Goal: Complete application form: Complete application form

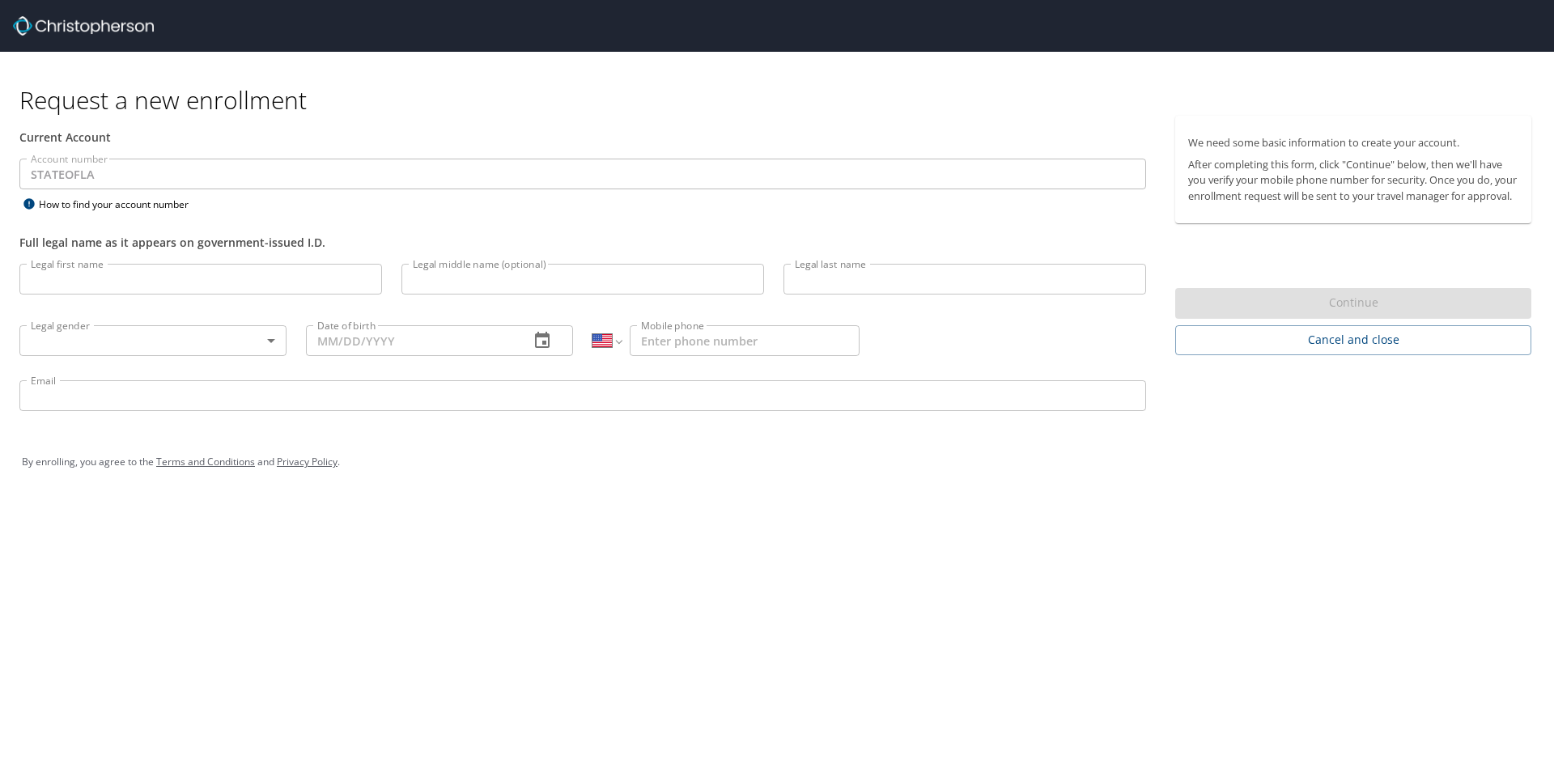
select select "US"
click at [107, 275] on input "Legal first name" at bounding box center [201, 279] width 363 height 31
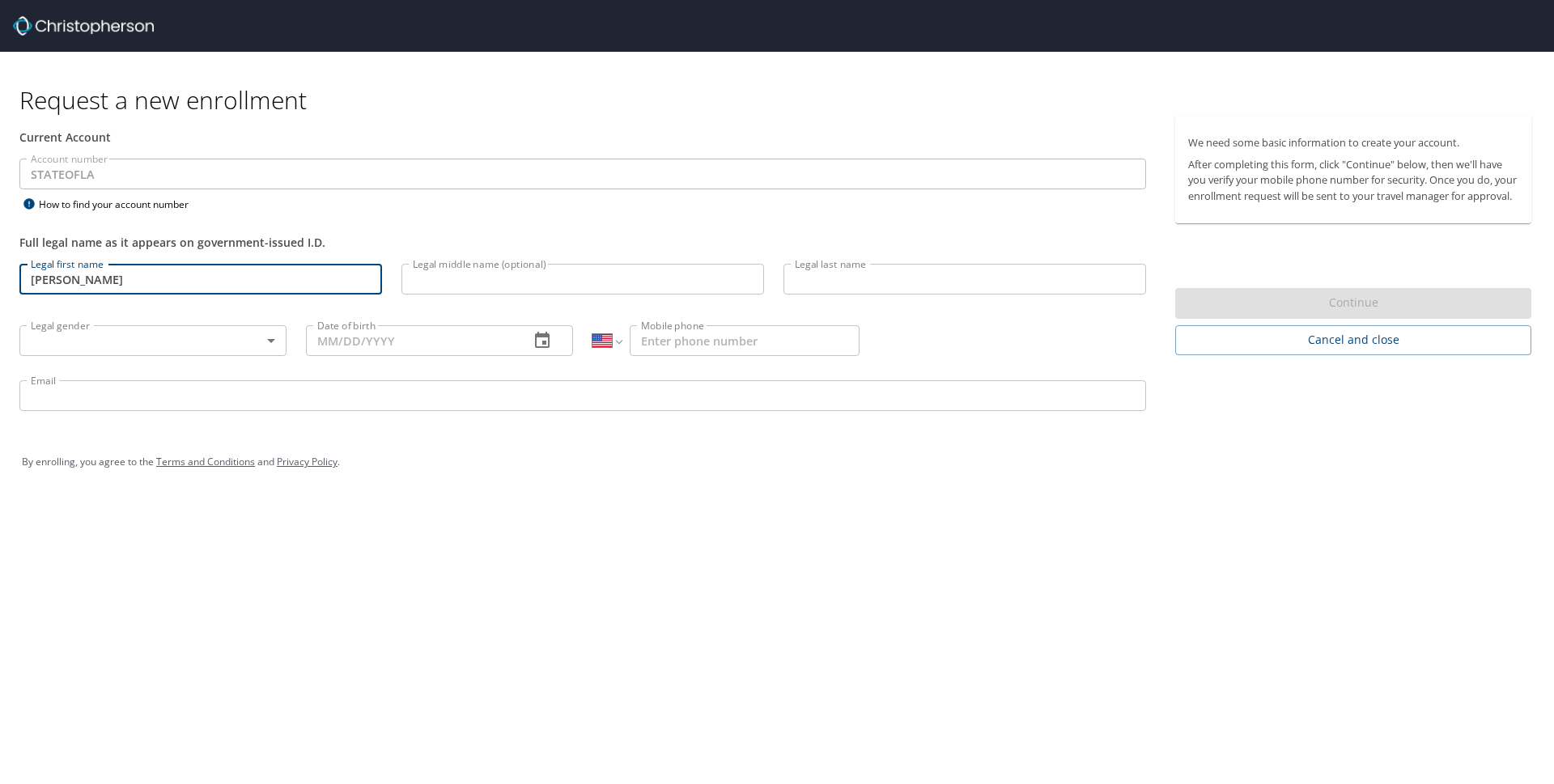
type input "[PERSON_NAME]"
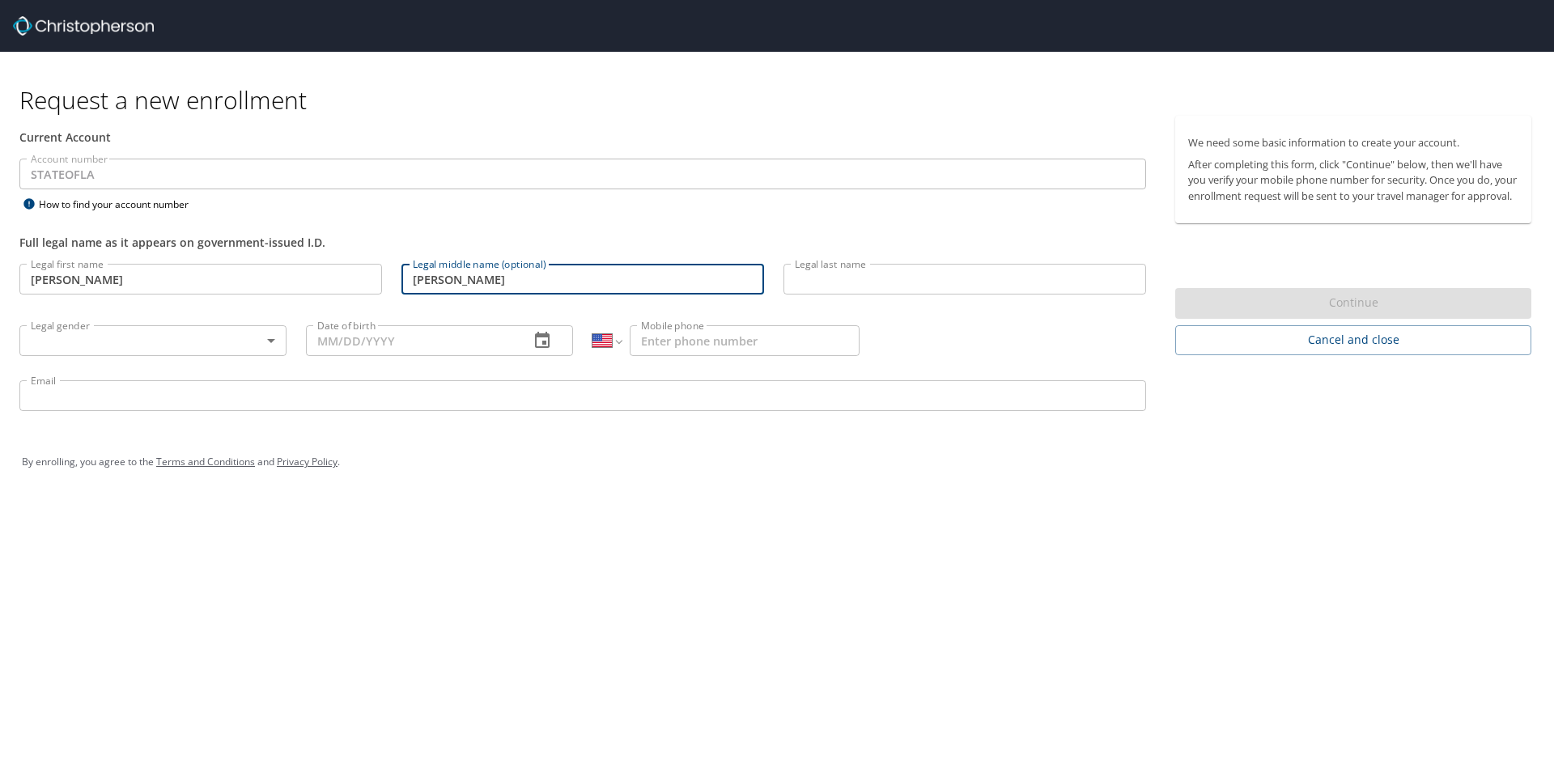
type input "[PERSON_NAME]"
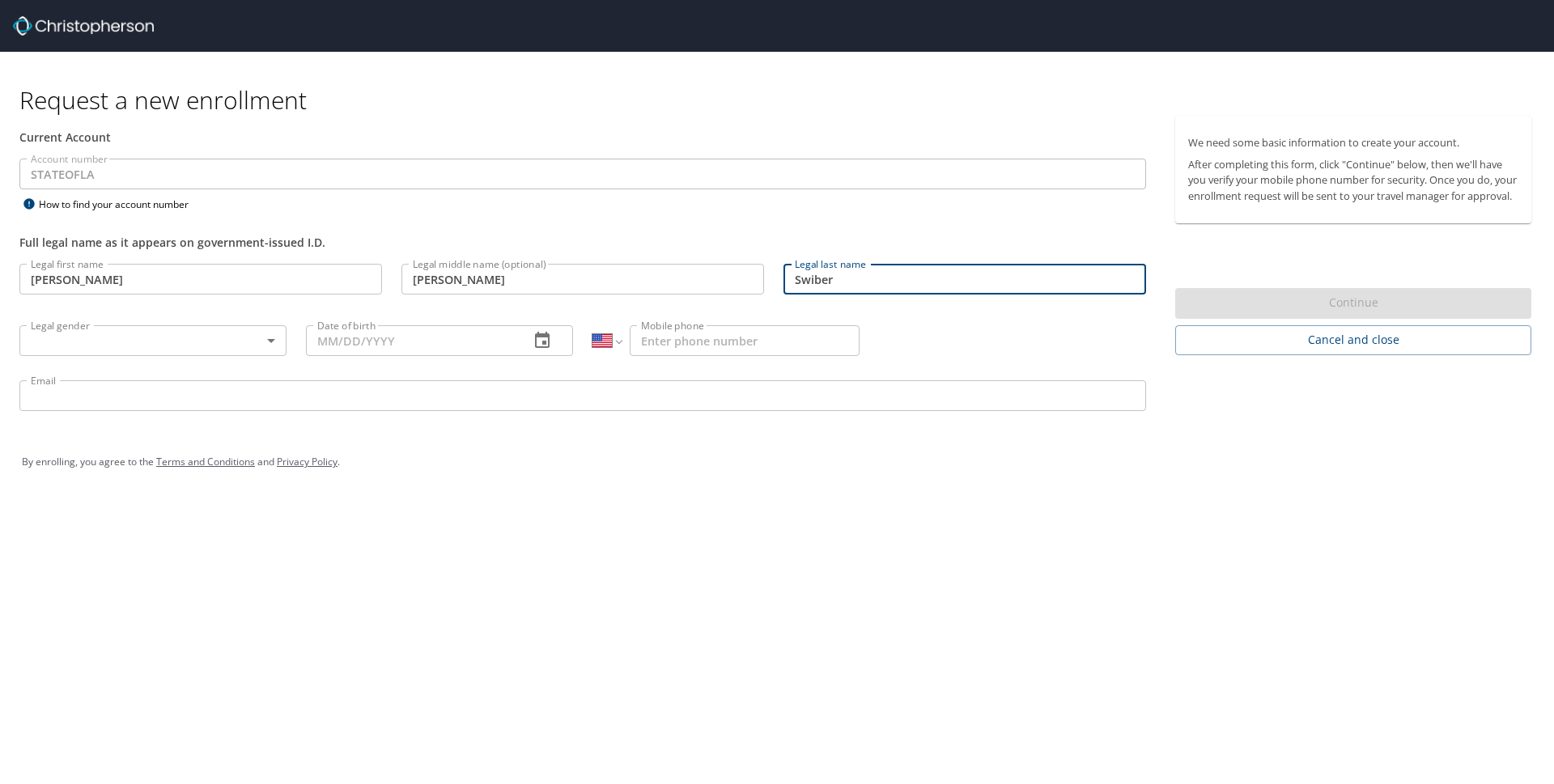
type input "Swiber"
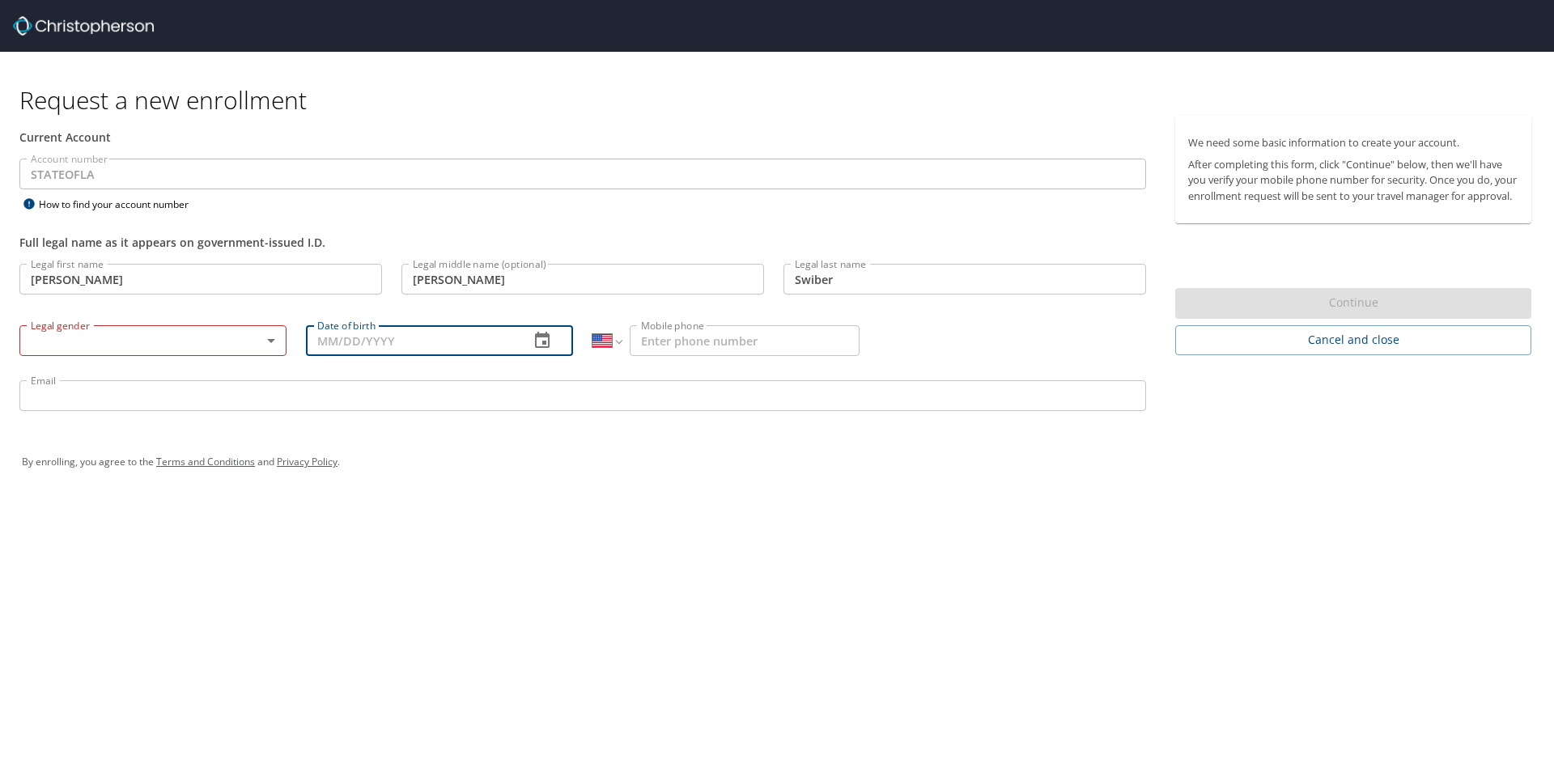
click at [130, 348] on body "Request a new enrollment Current Account Account number STATEOFLA Account numbe…" at bounding box center [777, 392] width 1554 height 784
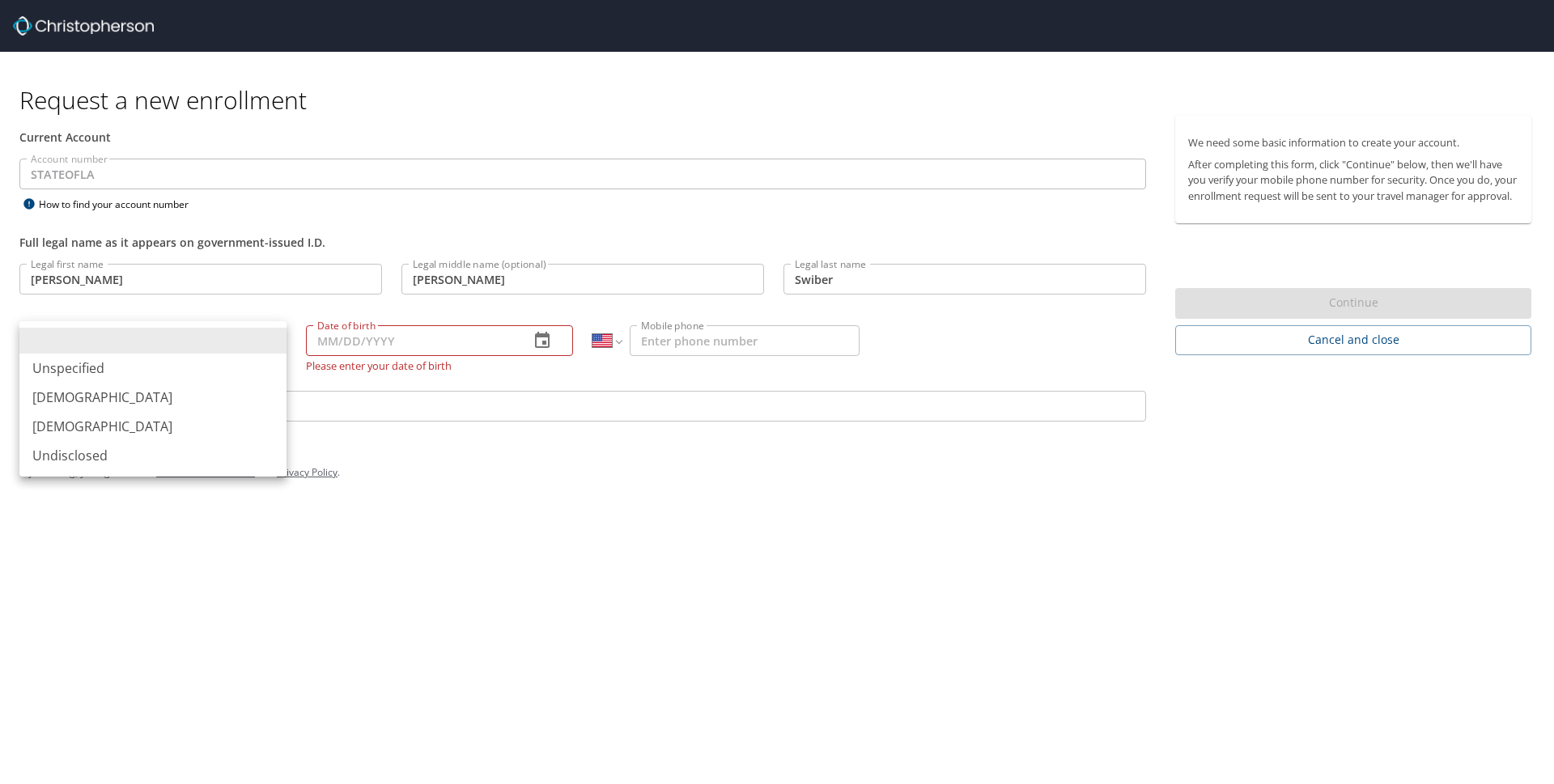
click at [115, 392] on li "[DEMOGRAPHIC_DATA]" at bounding box center [153, 397] width 268 height 29
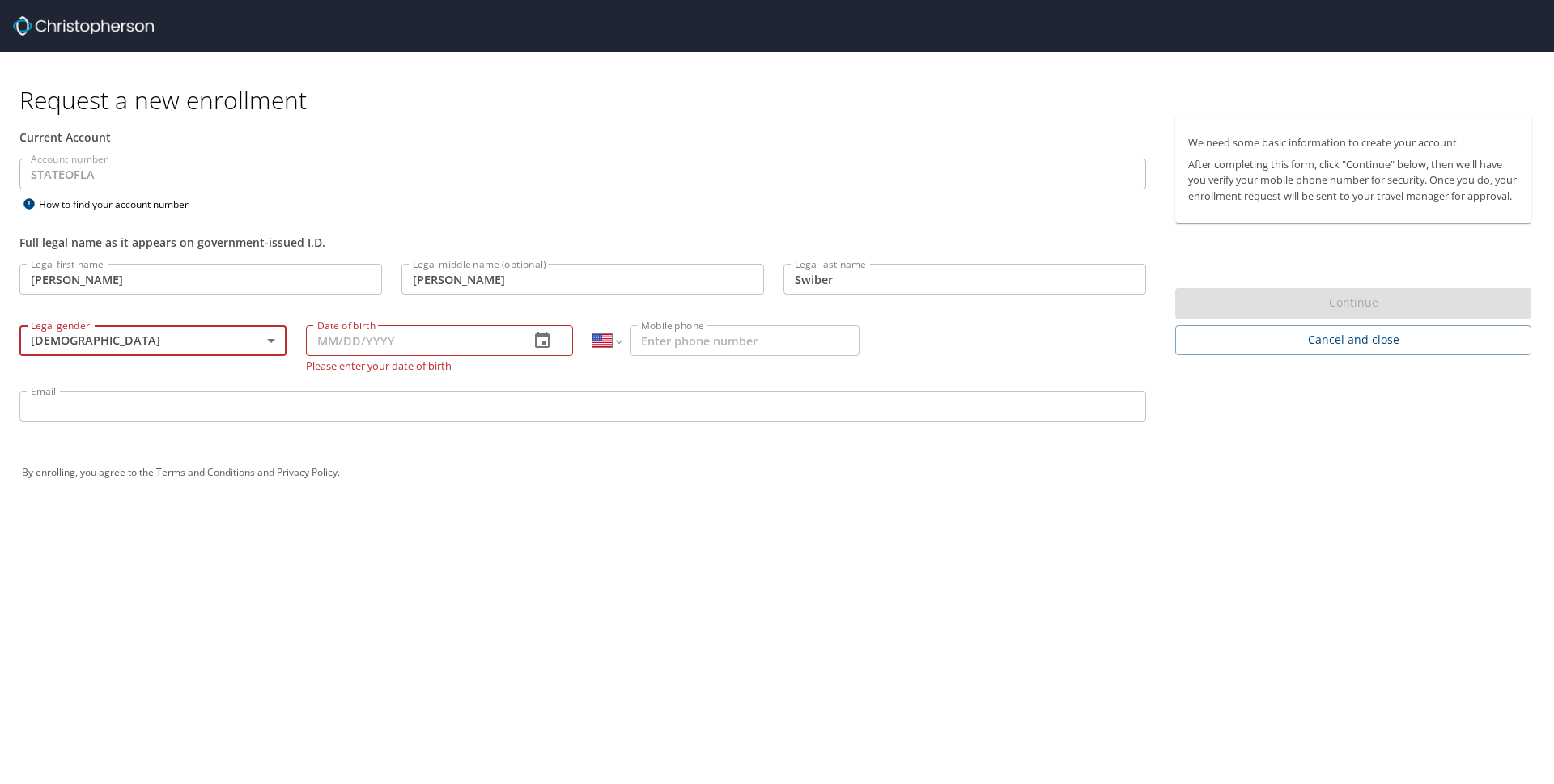
type input "[DEMOGRAPHIC_DATA]"
click at [353, 343] on input "Date of birth" at bounding box center [411, 341] width 211 height 31
type input "[DATE]"
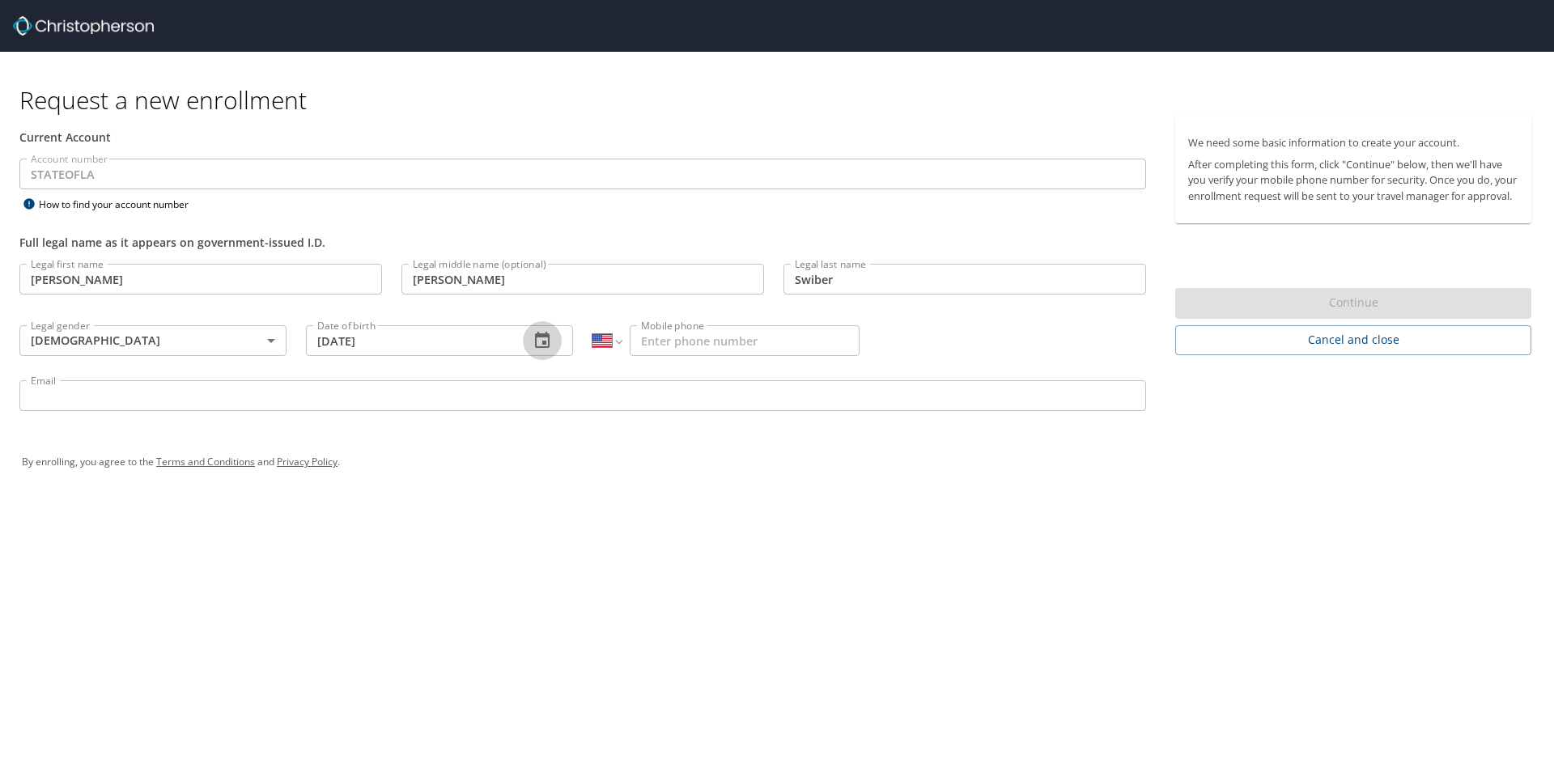
click at [660, 348] on input "Mobile phone" at bounding box center [745, 341] width 230 height 31
type input "[PHONE_NUMBER]"
click at [597, 396] on input "Email" at bounding box center [582, 396] width 1127 height 31
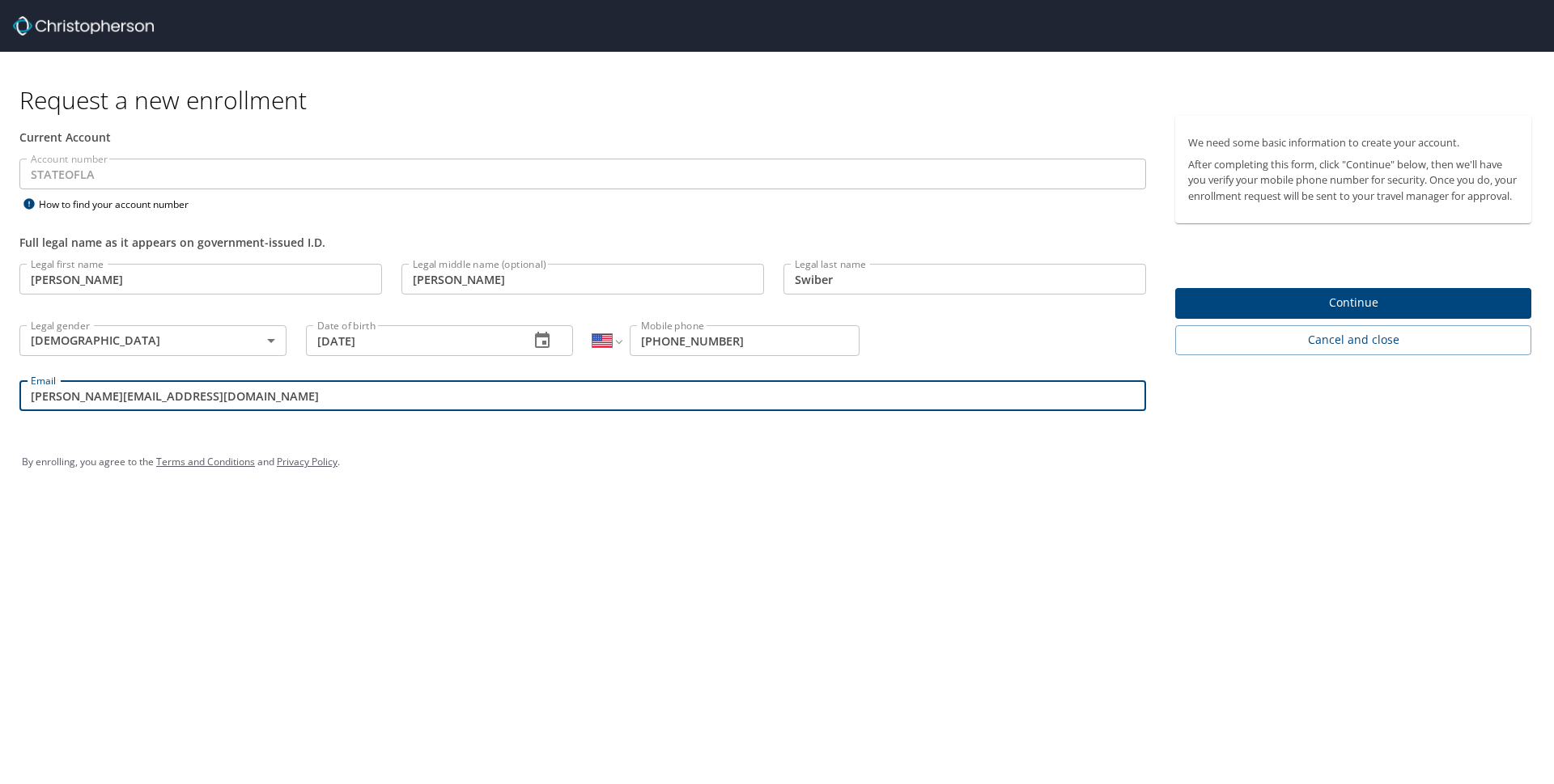
type input "[PERSON_NAME][EMAIL_ADDRESS][DOMAIN_NAME]"
click at [1253, 320] on button "Continue" at bounding box center [1353, 303] width 356 height 32
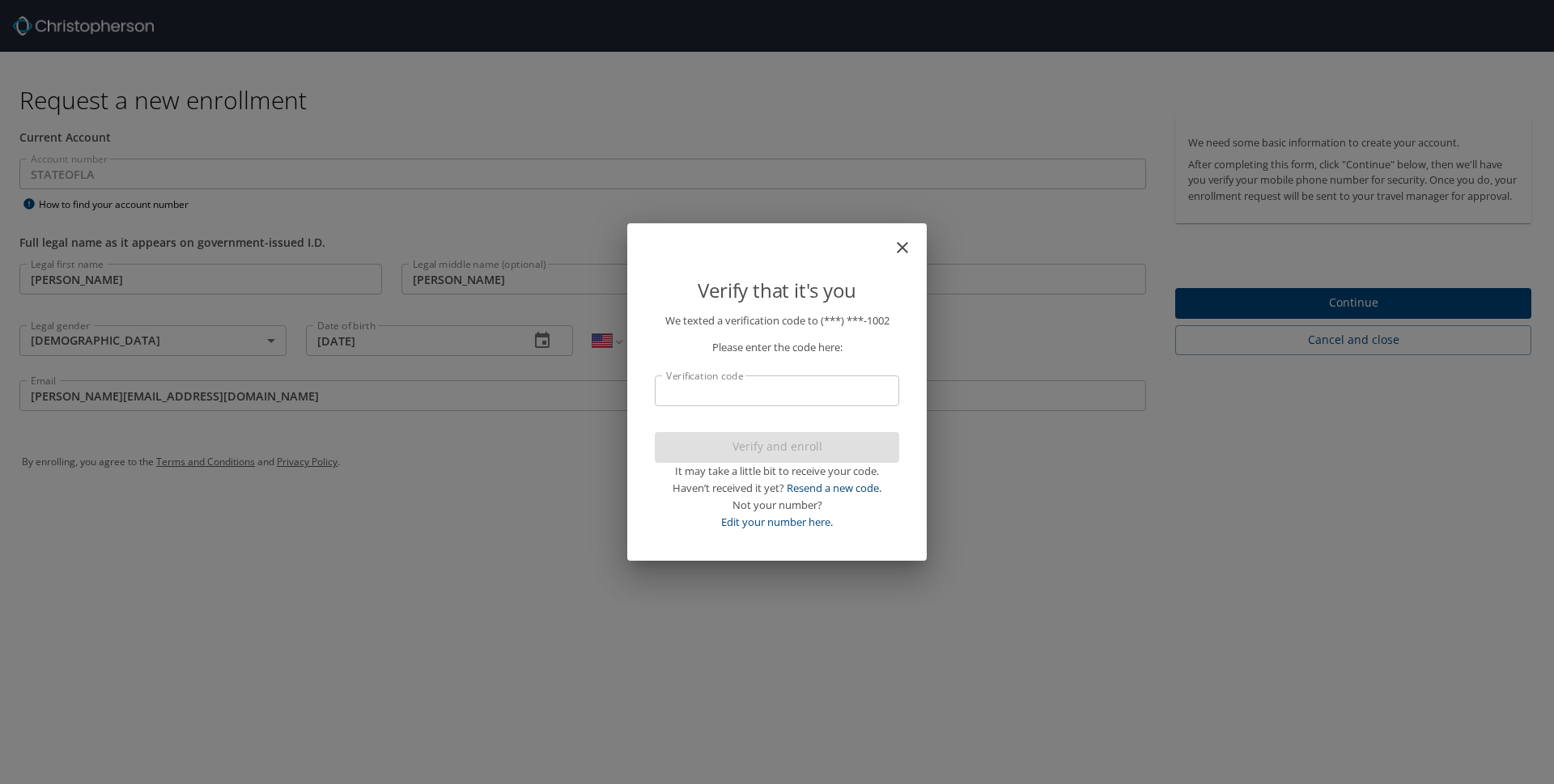
click at [768, 392] on input "Verification code" at bounding box center [777, 391] width 244 height 31
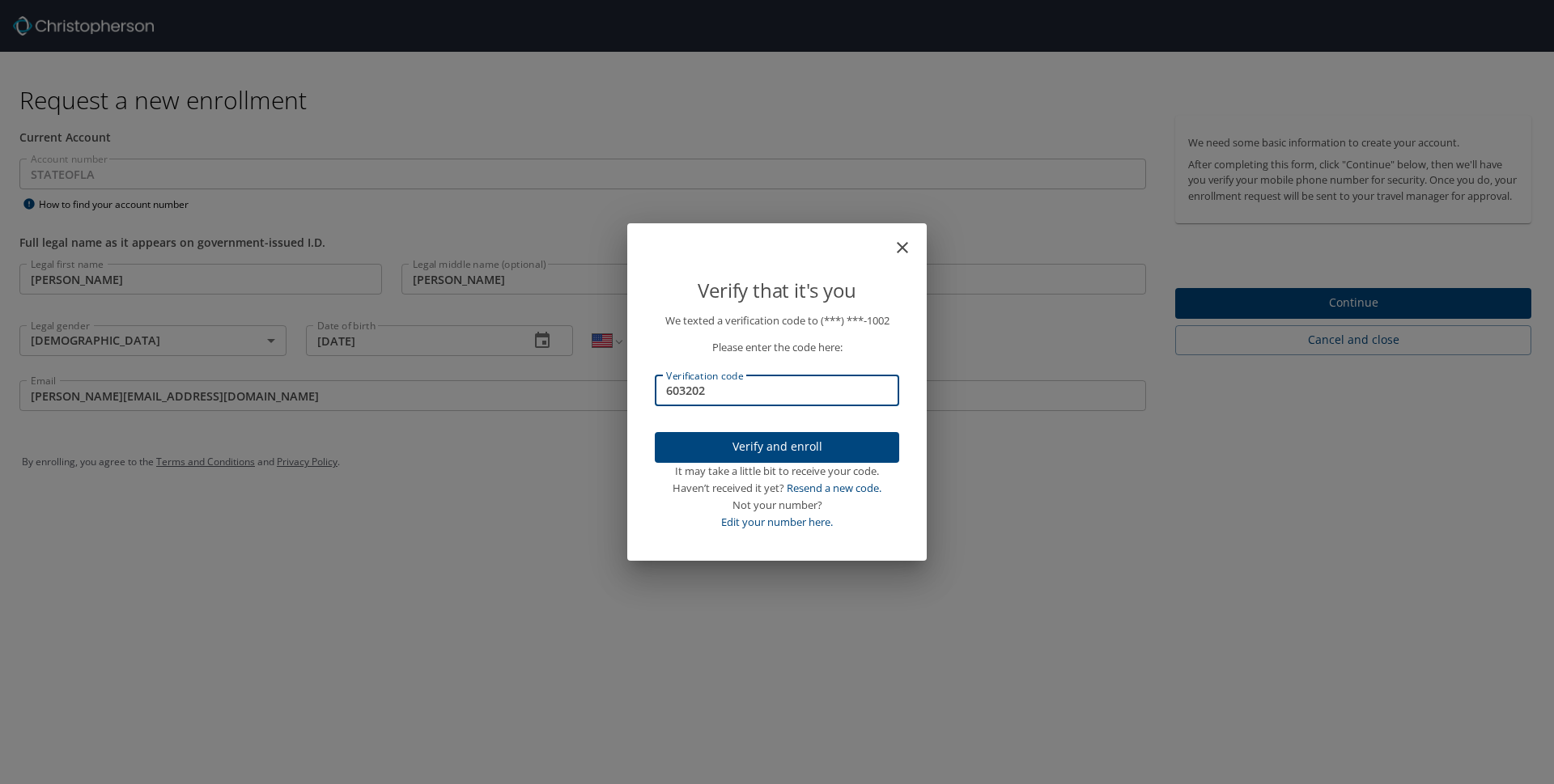
type input "6032024"
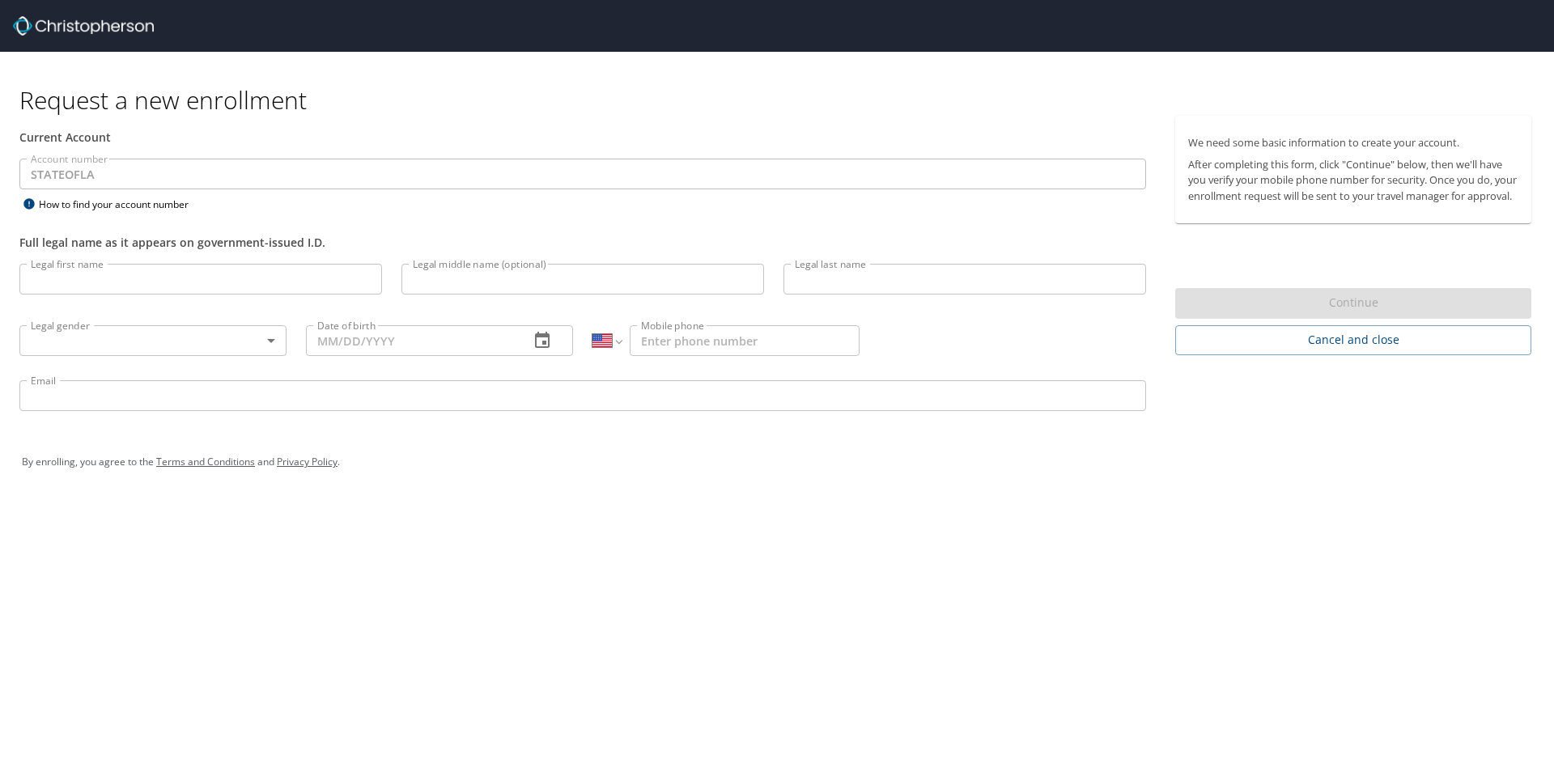
select select "US"
